Goal: Task Accomplishment & Management: Use online tool/utility

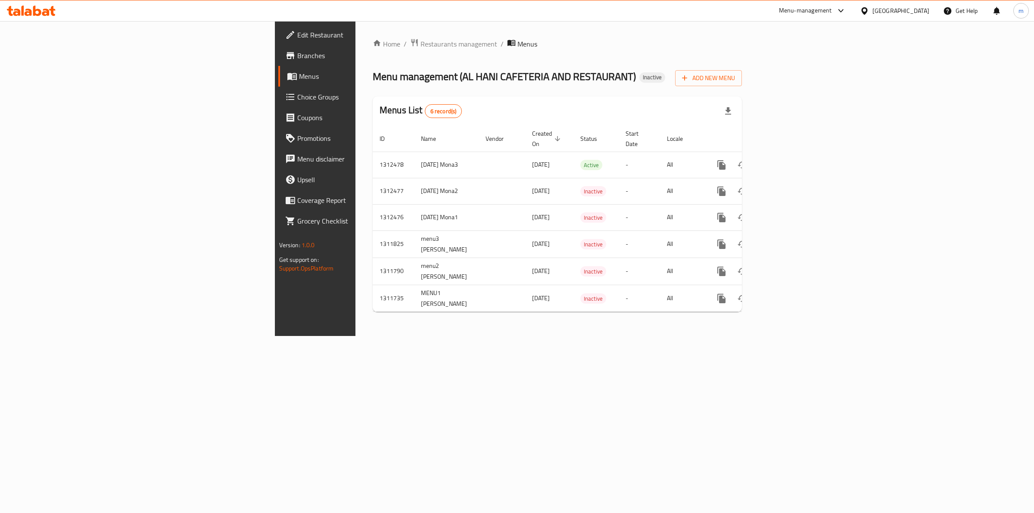
click at [299, 72] on span "Menus" at bounding box center [370, 76] width 142 height 10
click at [297, 56] on span "Branches" at bounding box center [368, 55] width 143 height 10
click at [789, 212] on icon "enhanced table" at bounding box center [783, 217] width 10 height 10
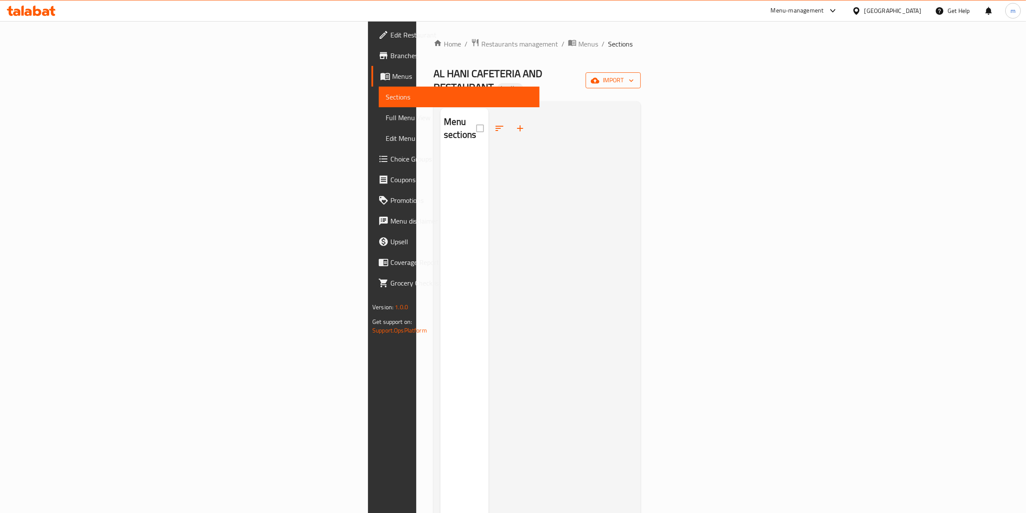
click at [634, 75] on span "import" at bounding box center [612, 80] width 41 height 11
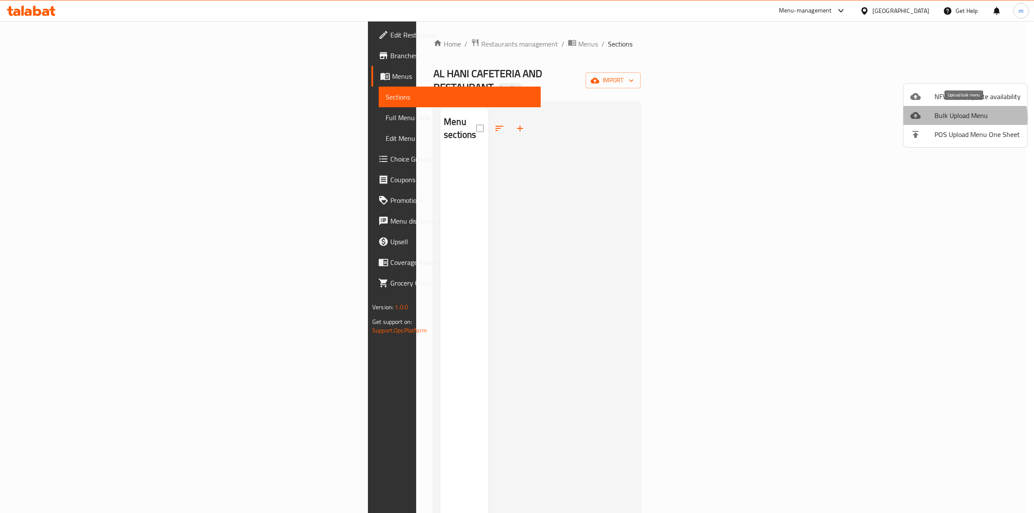
click at [958, 118] on span "Bulk Upload Menu" at bounding box center [977, 115] width 86 height 10
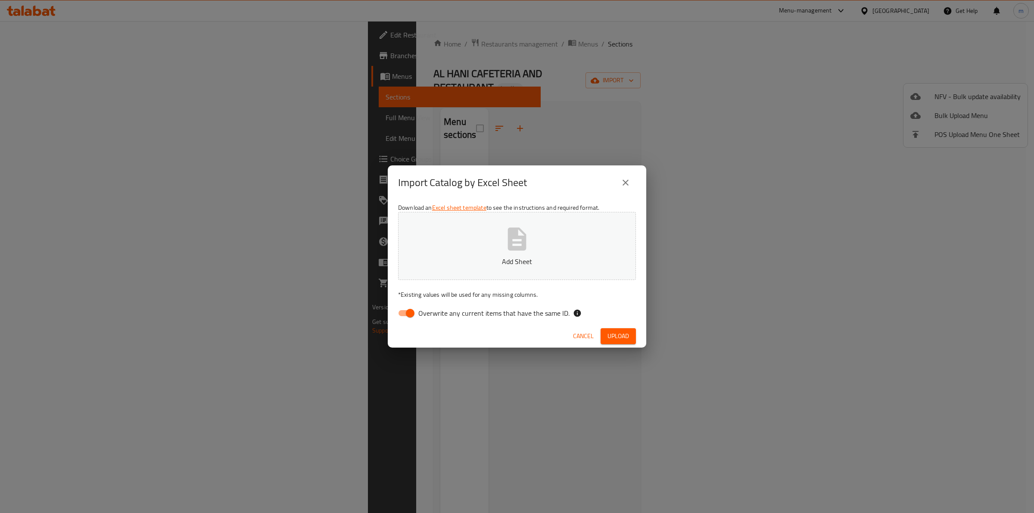
click at [411, 318] on input "Overwrite any current items that have the same ID." at bounding box center [410, 313] width 49 height 16
checkbox input "false"
click at [623, 341] on span "Upload" at bounding box center [618, 336] width 22 height 11
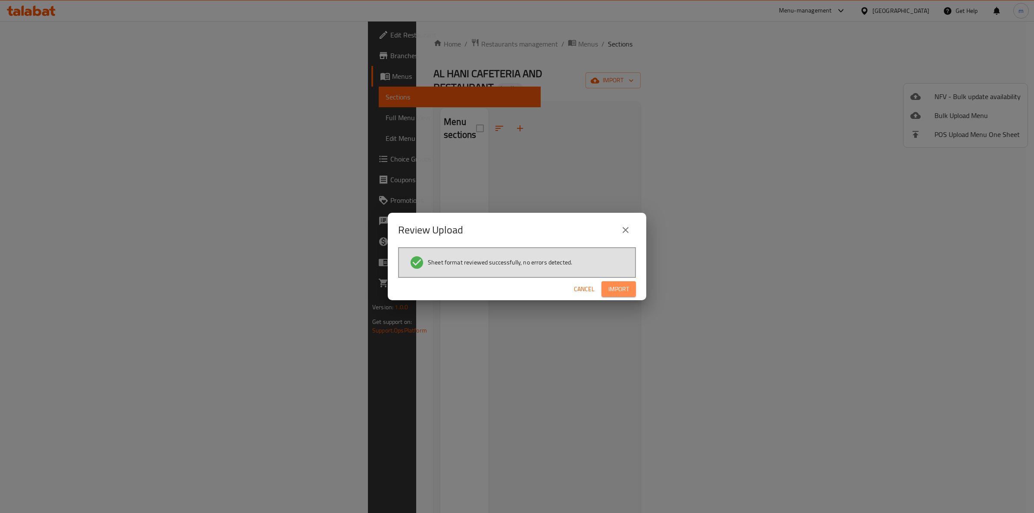
click at [625, 291] on span "Import" at bounding box center [618, 289] width 21 height 11
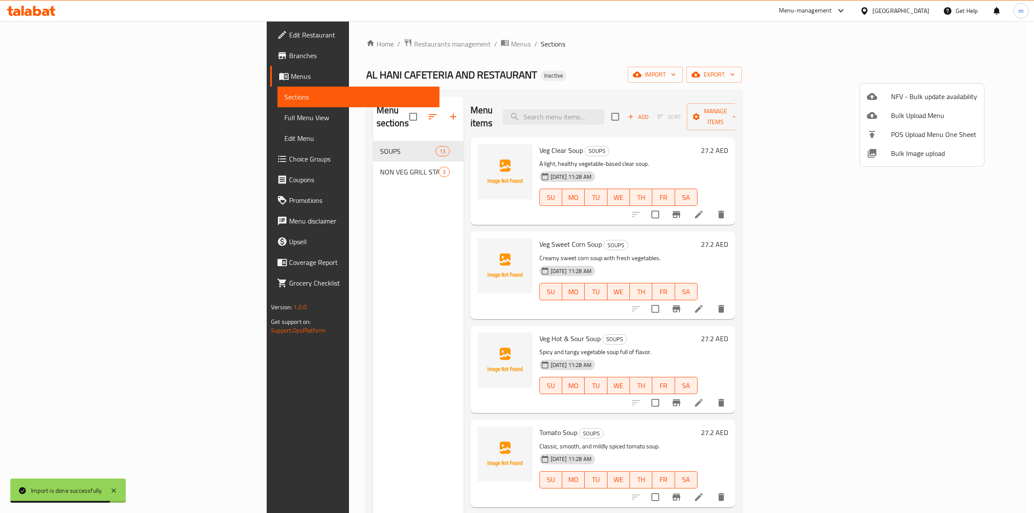
click at [67, 119] on div at bounding box center [517, 256] width 1034 height 513
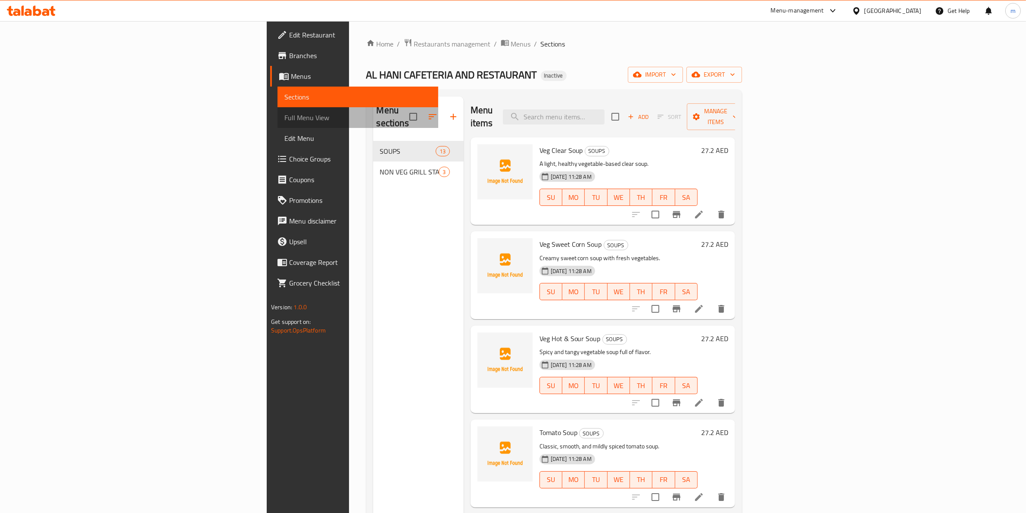
click at [284, 117] on span "Full Menu View" at bounding box center [357, 117] width 147 height 10
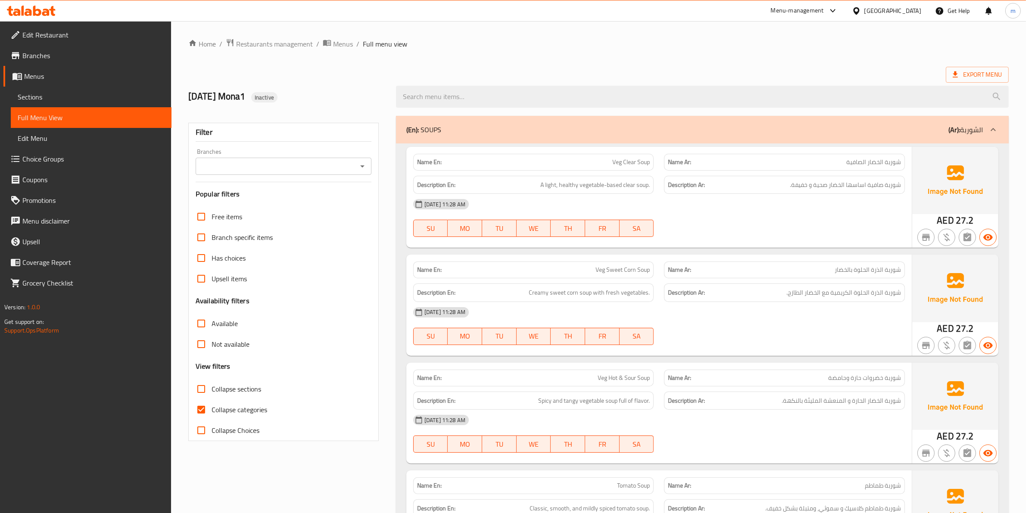
click at [210, 408] on input "Collapse categories" at bounding box center [201, 409] width 21 height 21
checkbox input "false"
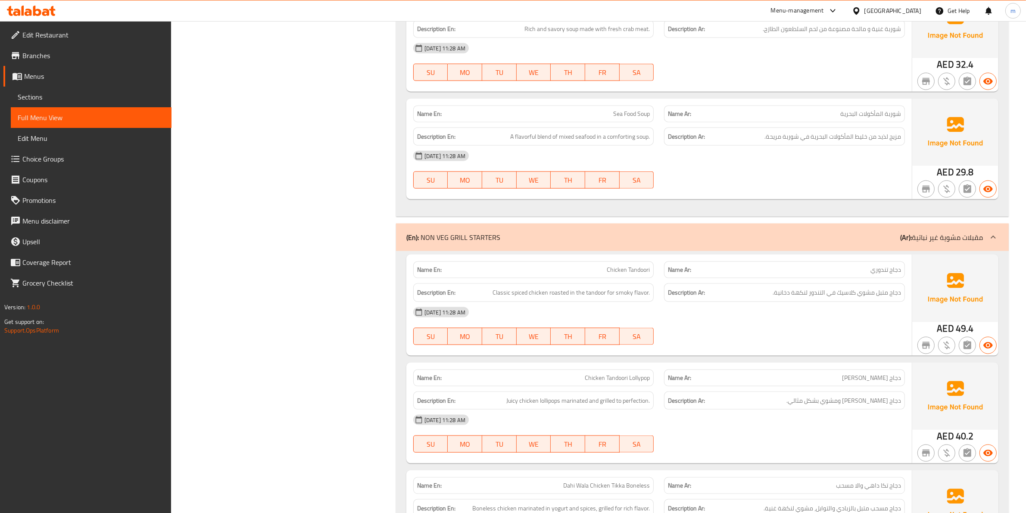
scroll to position [1328, 0]
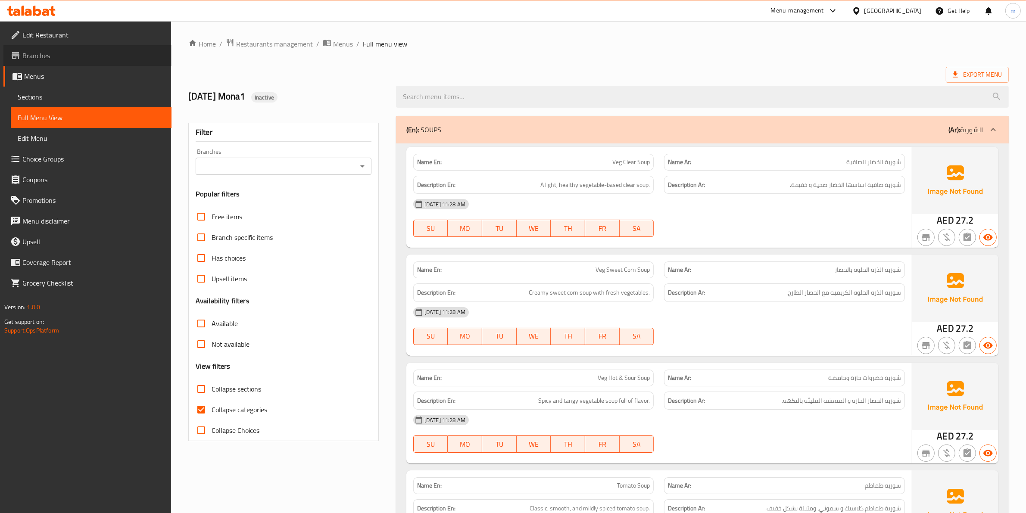
click at [45, 50] on span "Branches" at bounding box center [93, 55] width 142 height 10
